Goal: Book appointment/travel/reservation

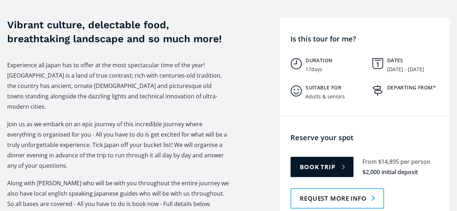
scroll to position [286, 0]
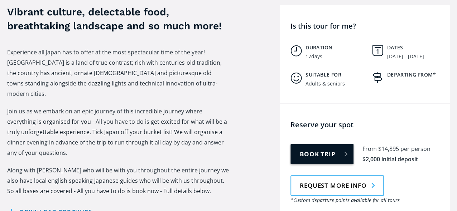
click at [339, 164] on link "Book trip" at bounding box center [321, 154] width 63 height 20
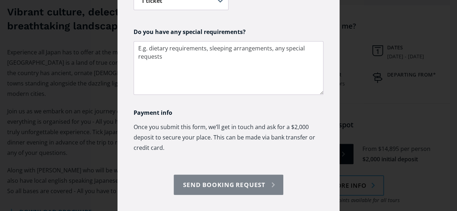
scroll to position [281, 0]
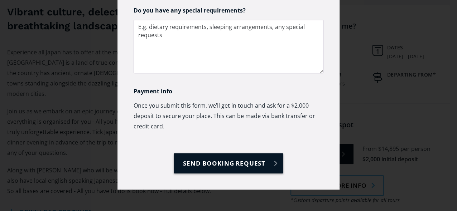
click at [220, 160] on input "Send booking request" at bounding box center [228, 163] width 109 height 20
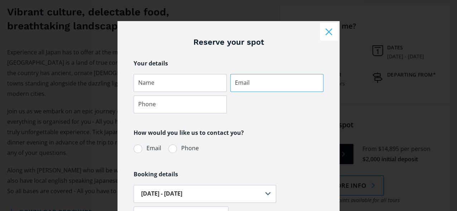
scroll to position [0, 0]
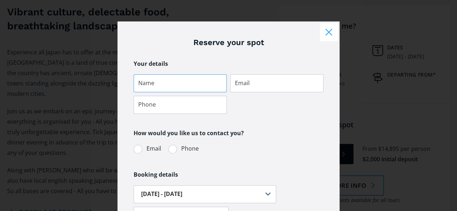
click at [133, 89] on input "Tour booking" at bounding box center [179, 83] width 93 height 18
type input "[PERSON_NAME]"
type input "[DOMAIN_NAME][EMAIL_ADDRESS][PERSON_NAME][DOMAIN_NAME]"
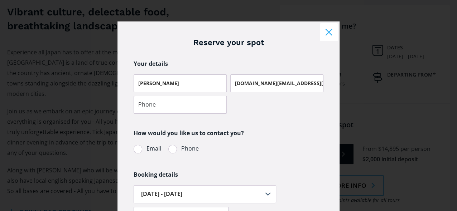
type input "0210452299"
click at [288, 91] on input "[DOMAIN_NAME][EMAIL_ADDRESS][PERSON_NAME][DOMAIN_NAME]" at bounding box center [276, 83] width 93 height 18
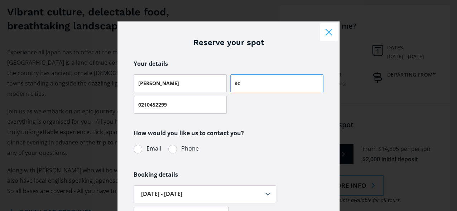
type input "s"
type input "[PERSON_NAME]"
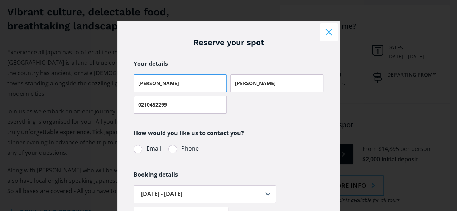
click at [150, 89] on input "[PERSON_NAME]" at bounding box center [179, 83] width 93 height 18
type input "[PERSON_NAME]"
click at [310, 117] on div "[PERSON_NAME] 0210452299" at bounding box center [228, 95] width 193 height 43
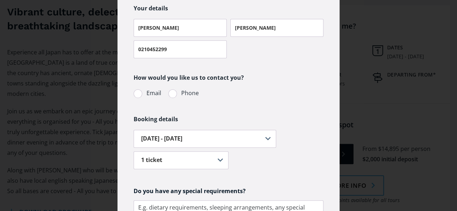
scroll to position [72, 0]
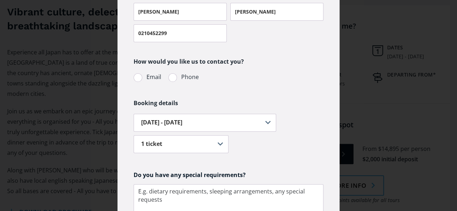
click at [133, 82] on div "Tour booking" at bounding box center [137, 77] width 9 height 9
click at [141, 79] on input "Email" at bounding box center [143, 77] width 5 height 5
radio input "true"
click at [168, 82] on div "Tour booking" at bounding box center [172, 77] width 9 height 9
click at [175, 79] on input "Phone" at bounding box center [177, 77] width 5 height 5
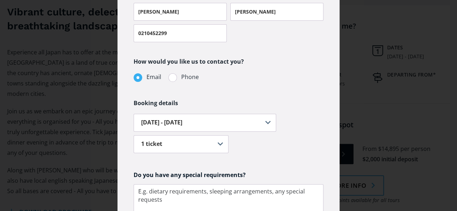
radio input "true"
click at [133, 82] on div "Tour booking" at bounding box center [137, 77] width 9 height 9
click at [141, 79] on input "Email" at bounding box center [143, 77] width 5 height 5
radio input "true"
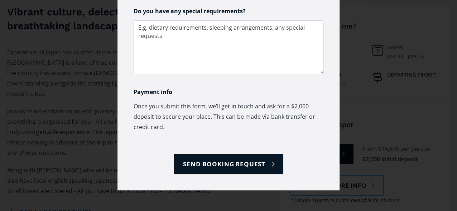
scroll to position [250, 0]
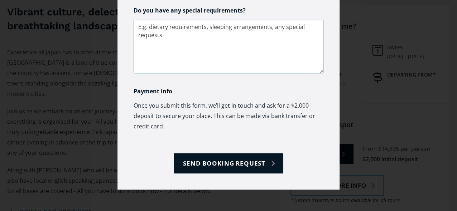
click at [133, 45] on textarea "Tour booking" at bounding box center [228, 47] width 190 height 54
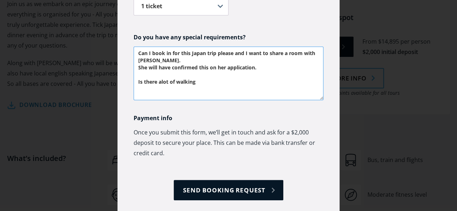
scroll to position [209, 0]
click at [180, 101] on textarea "Can I book in for this Japan trip please and I want to share a room with [PERSO…" at bounding box center [228, 74] width 190 height 54
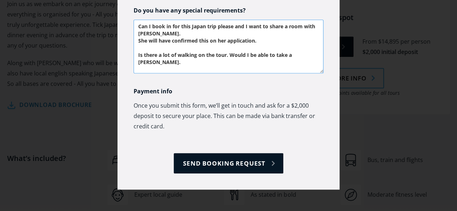
scroll to position [281, 0]
type textarea "Can I book in for this Japan trip please and I want to share a room with [PERSO…"
click at [221, 153] on input "Send booking request" at bounding box center [228, 163] width 109 height 20
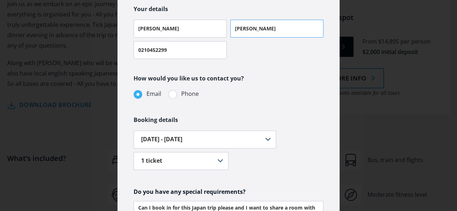
scroll to position [43, 0]
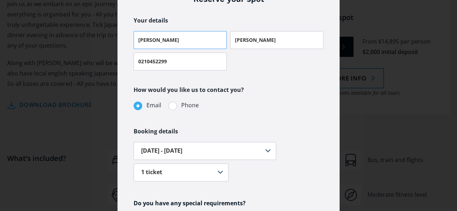
click at [134, 45] on input "[PERSON_NAME]" at bounding box center [179, 40] width 93 height 18
type input "[PERSON_NAME]"
click at [256, 47] on input "[PERSON_NAME]" at bounding box center [276, 40] width 93 height 18
type input "G"
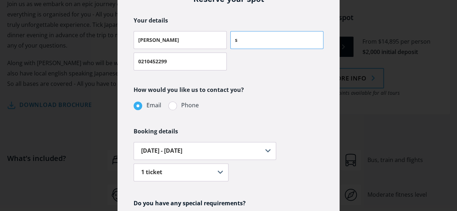
type input "[DOMAIN_NAME][EMAIL_ADDRESS][PERSON_NAME][DOMAIN_NAME]"
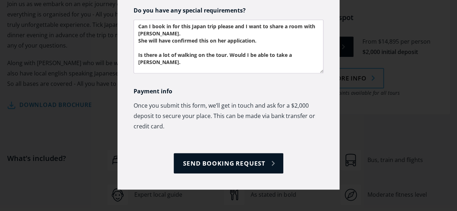
scroll to position [258, 0]
click at [230, 174] on input "Send booking request" at bounding box center [228, 163] width 109 height 20
type input "Please wait..."
